Goal: Task Accomplishment & Management: Use online tool/utility

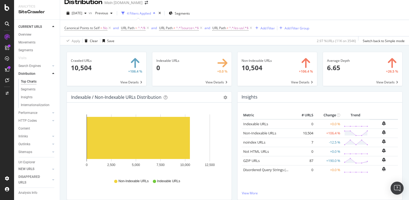
scroll to position [10, 0]
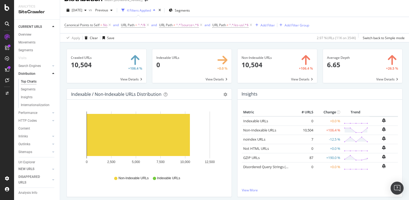
click at [388, 80] on span at bounding box center [363, 66] width 80 height 34
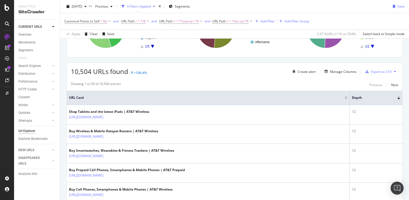
scroll to position [108, 0]
click at [336, 70] on div "Manage Columns" at bounding box center [343, 71] width 27 height 5
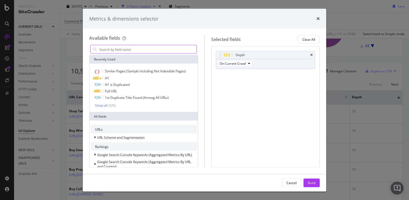
click at [157, 49] on input "modal" at bounding box center [148, 49] width 98 height 8
click at [250, 64] on button "On Current Crawl" at bounding box center [234, 63] width 35 height 6
click at [273, 79] on div "Depth On Current Crawl You can use this field as a" at bounding box center [266, 66] width 100 height 30
click at [119, 48] on input "modal" at bounding box center [148, 49] width 98 height 8
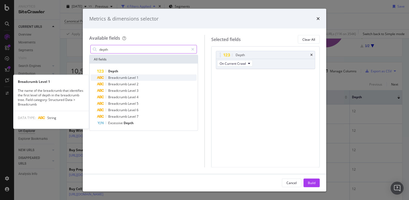
type input "depth"
click at [127, 78] on span "Breadcrumb" at bounding box center [118, 77] width 20 height 5
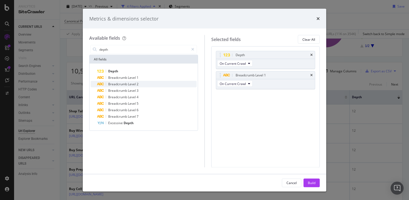
click at [126, 83] on span "Breadcrumb" at bounding box center [118, 84] width 20 height 5
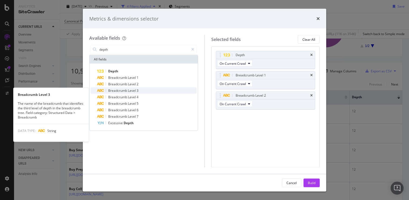
click at [125, 89] on span "Breadcrumb" at bounding box center [118, 90] width 20 height 5
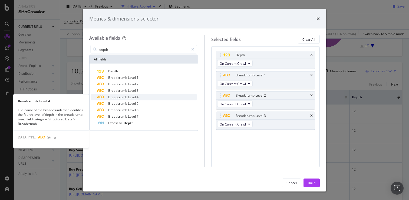
click at [125, 97] on span "Breadcrumb" at bounding box center [118, 97] width 20 height 5
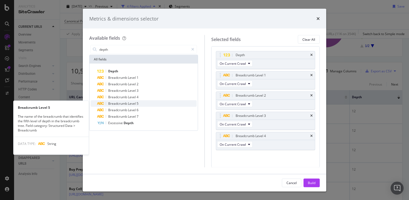
click at [124, 103] on span "Breadcrumb" at bounding box center [118, 103] width 20 height 5
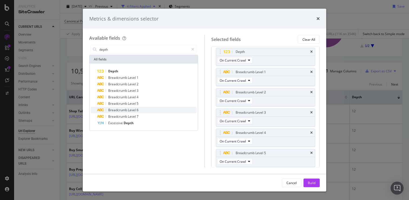
click at [124, 110] on span "Breadcrumb" at bounding box center [118, 110] width 20 height 5
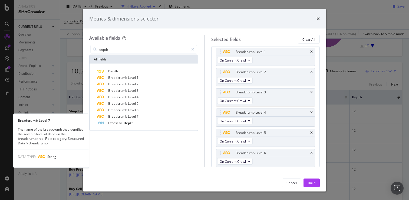
click at [123, 117] on span "Breadcrumb" at bounding box center [118, 116] width 20 height 5
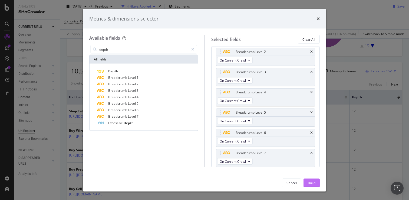
click at [316, 185] on button "Build" at bounding box center [311, 183] width 16 height 9
